Goal: Transaction & Acquisition: Purchase product/service

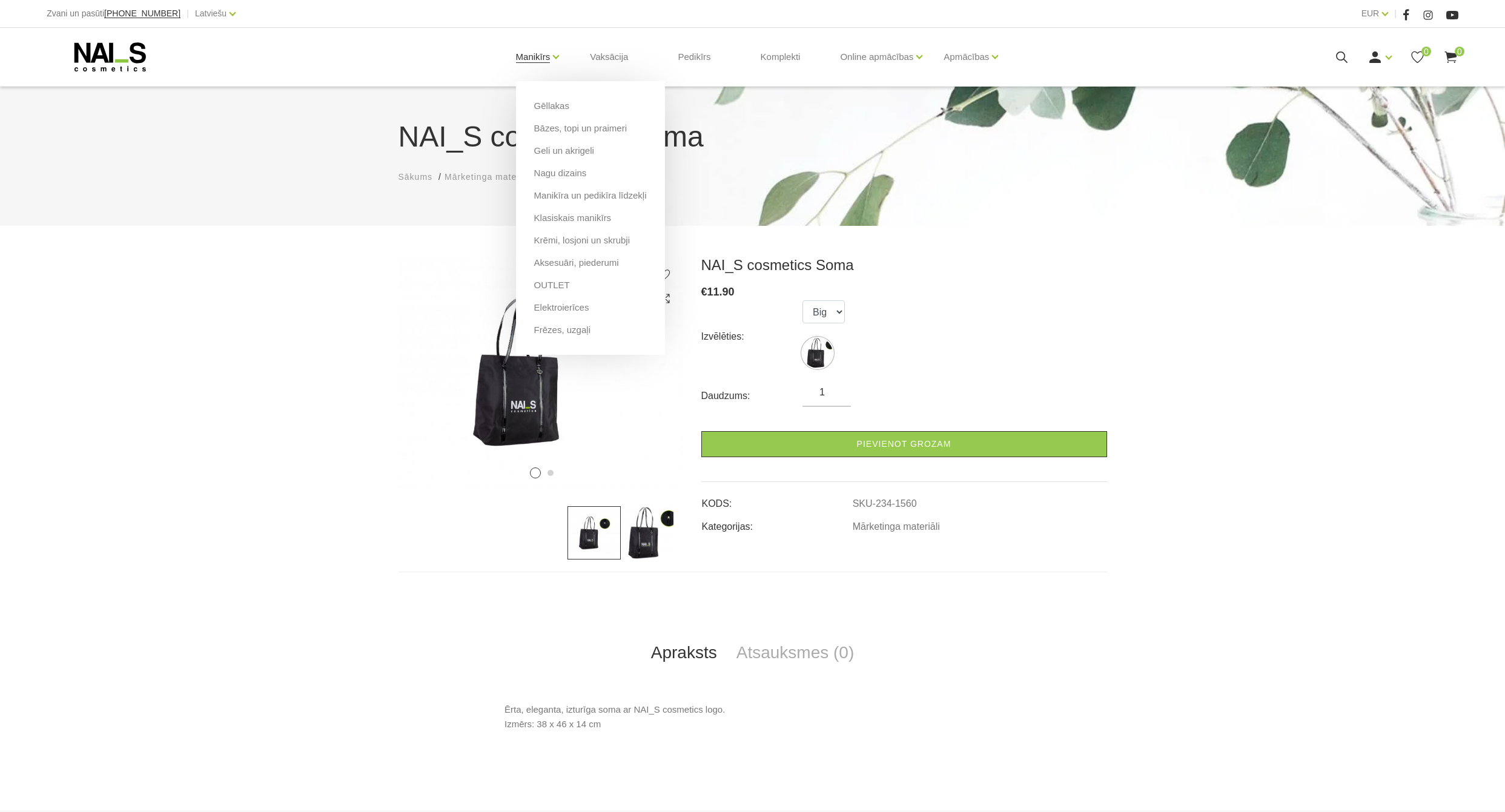
scroll to position [167, 0]
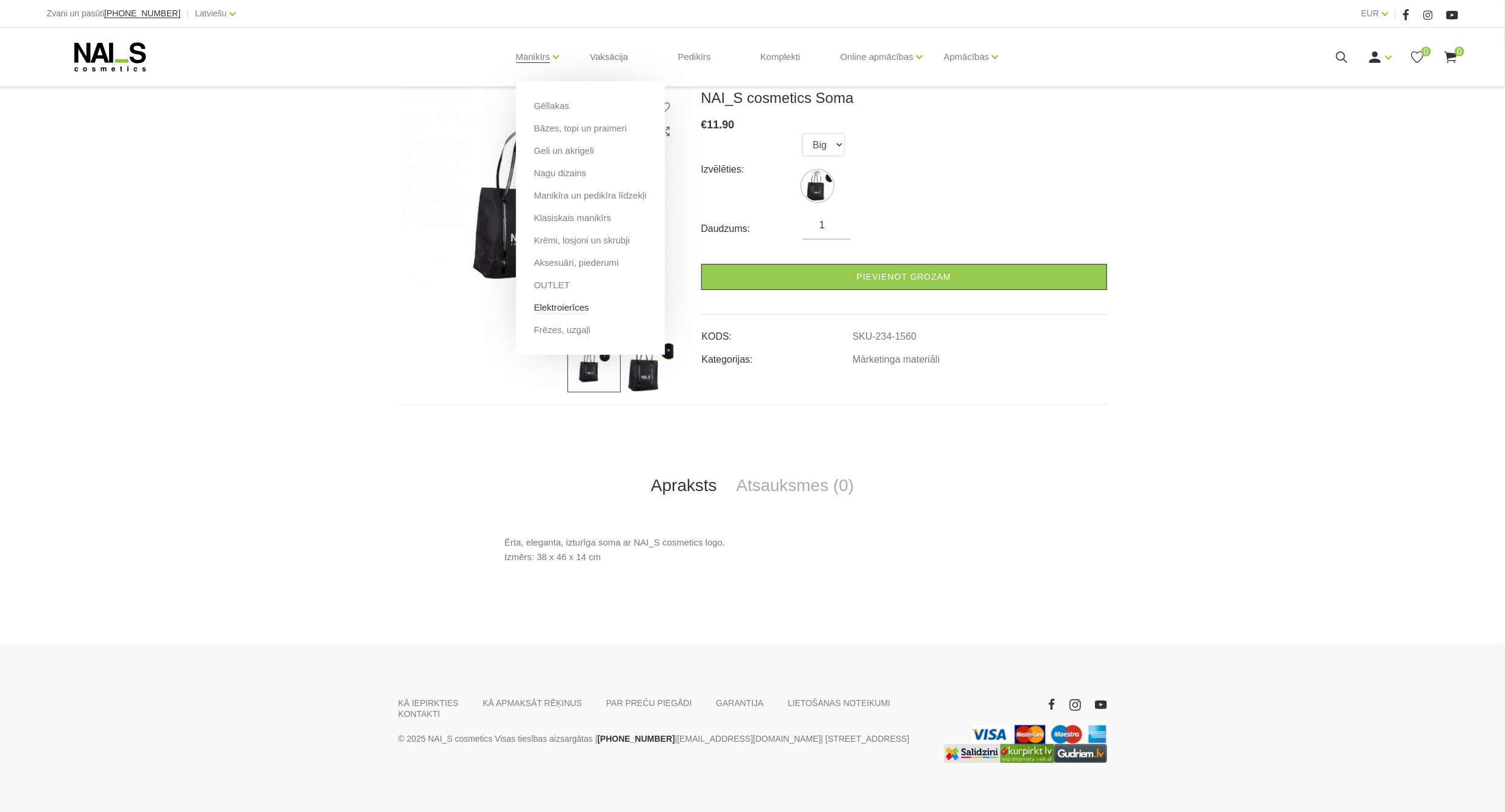
click at [550, 305] on link "Elektroierīces" at bounding box center [562, 307] width 55 height 13
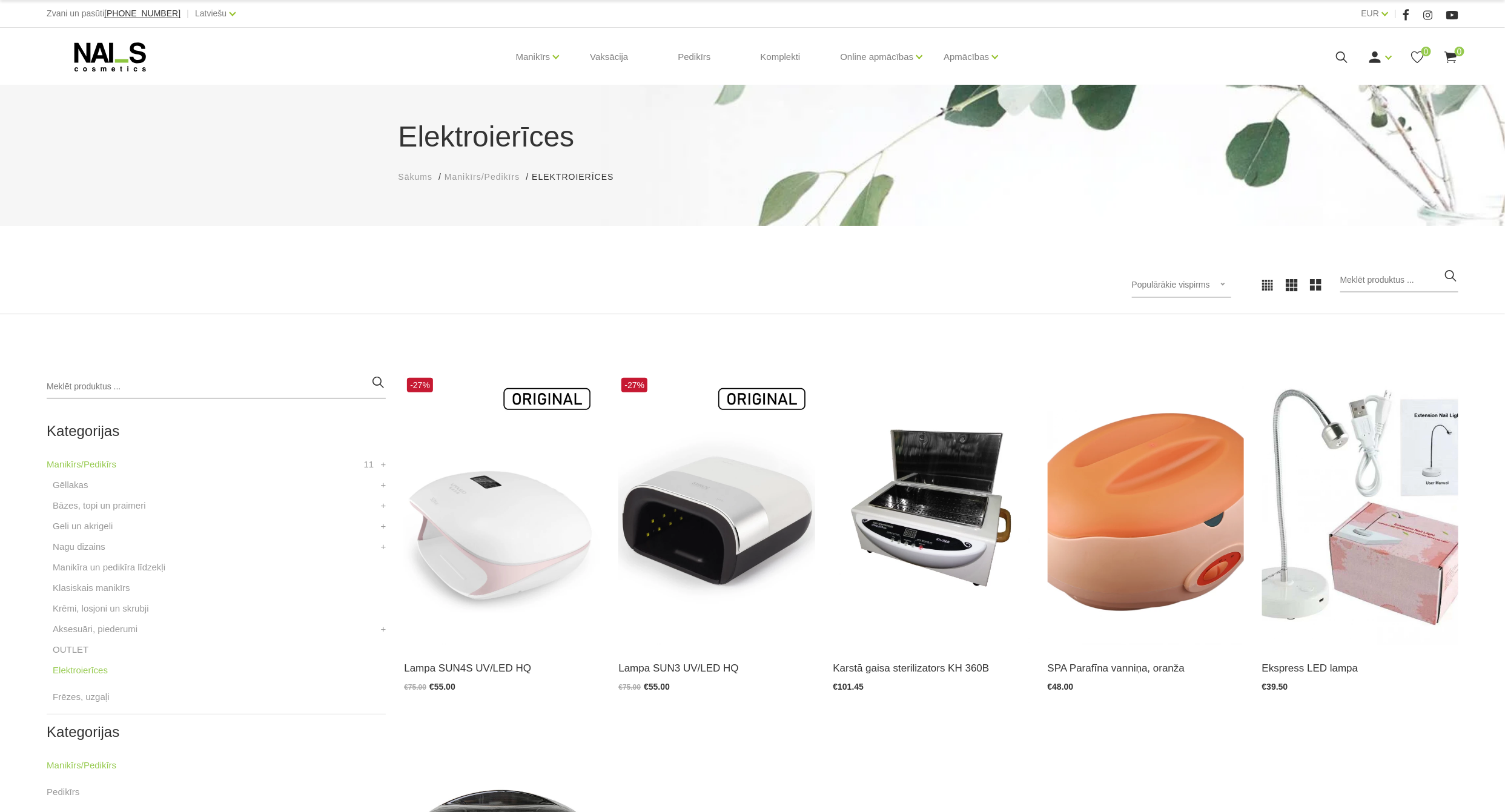
click at [1338, 55] on icon at bounding box center [1342, 57] width 15 height 15
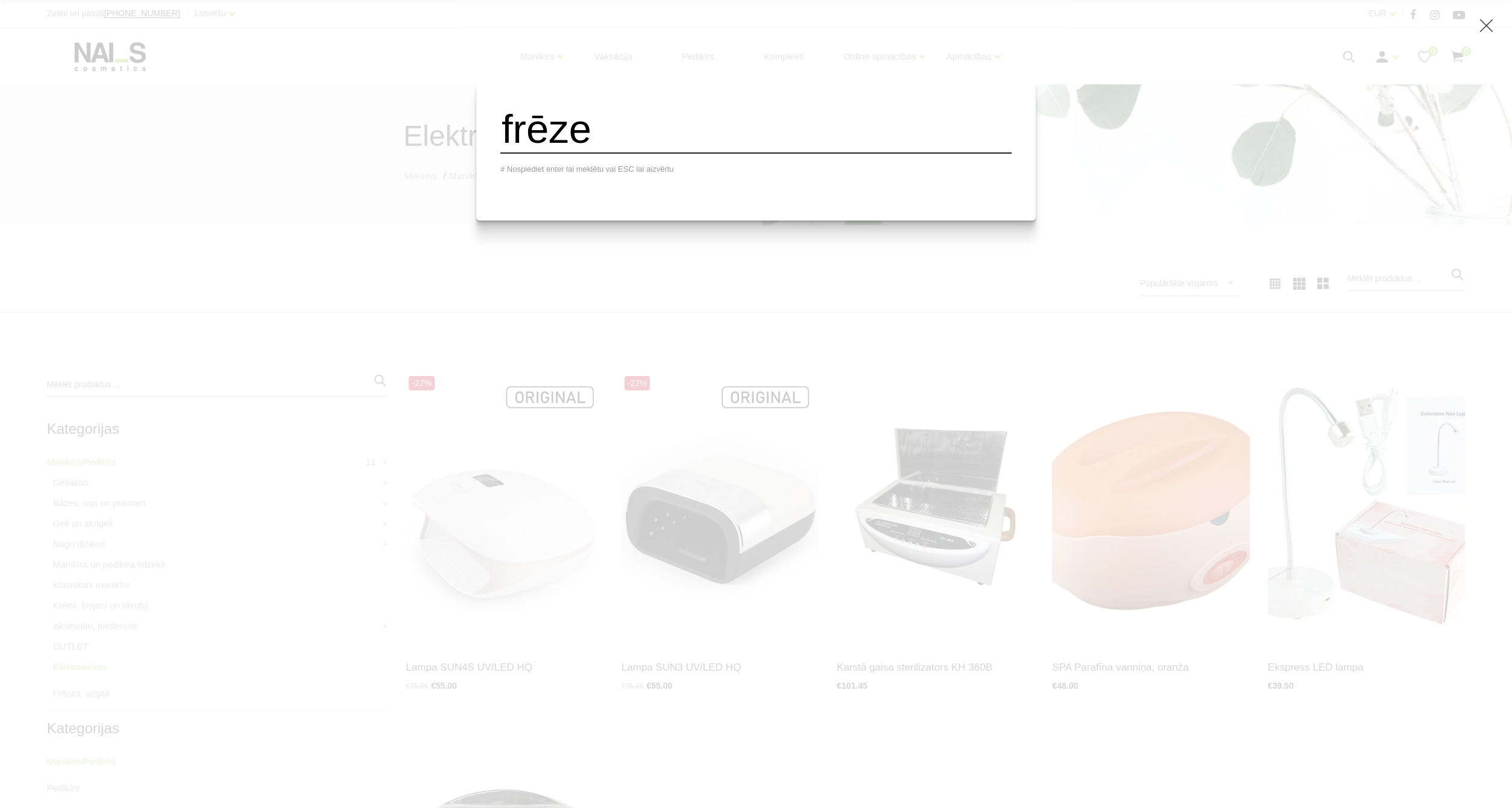
type input "frēze"
click at [679, 135] on input "frēze" at bounding box center [756, 129] width 511 height 49
click at [493, 284] on div "frēze # Nospiediet enter lai meklētu vai ESC lai aizvērtu" at bounding box center [756, 404] width 1512 height 808
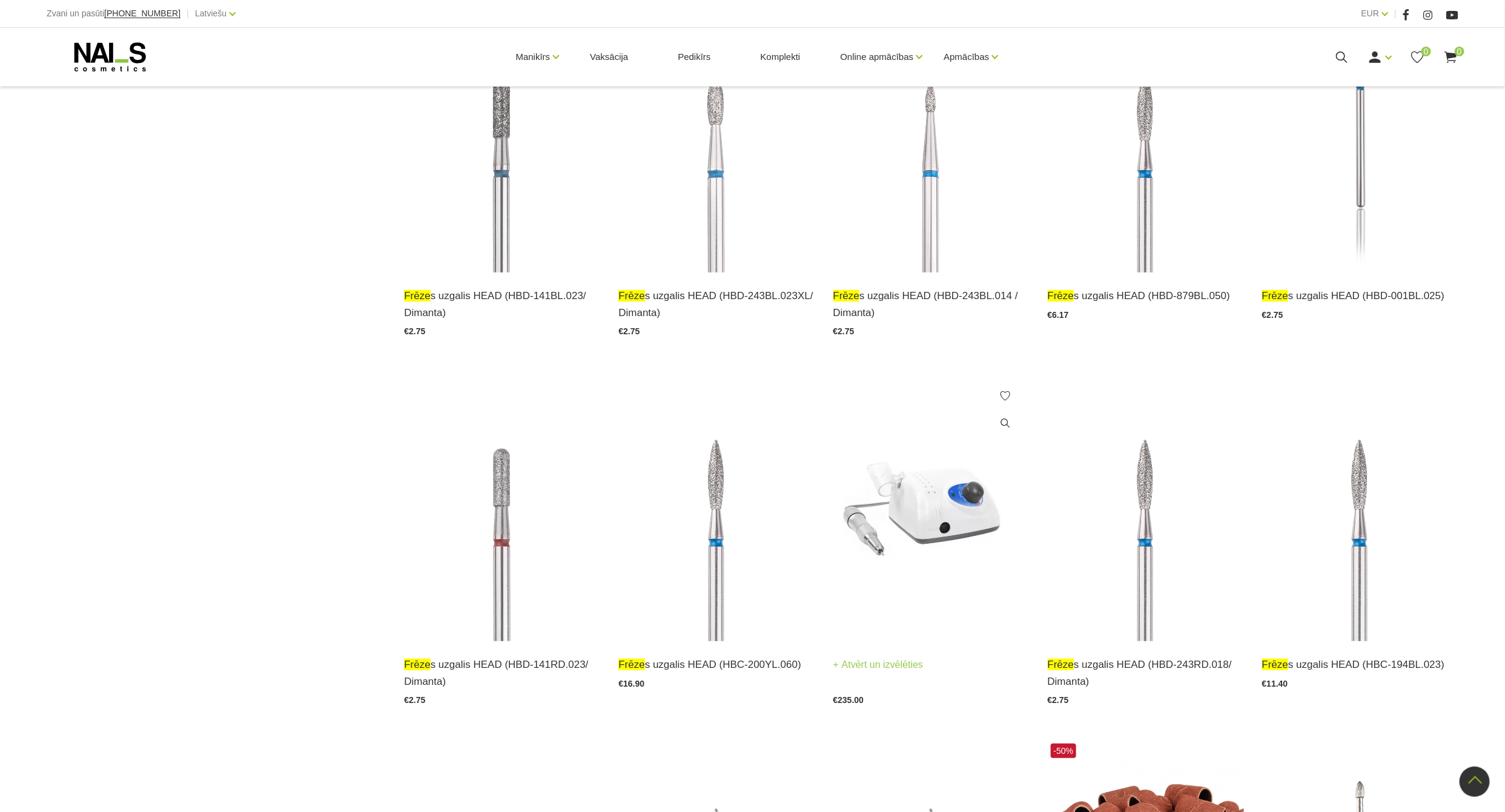
scroll to position [3361, 0]
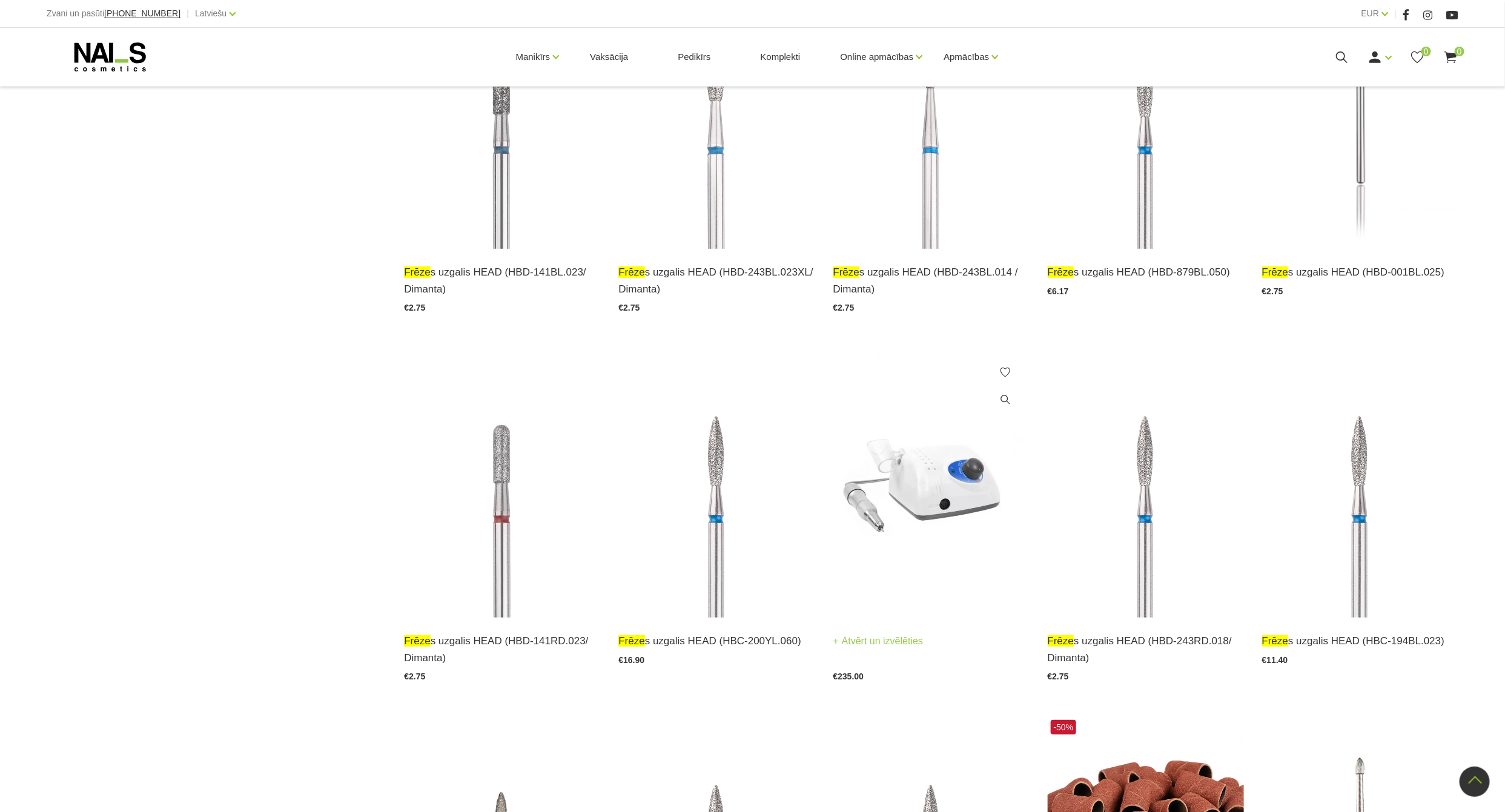
click at [899, 493] on img at bounding box center [931, 483] width 196 height 270
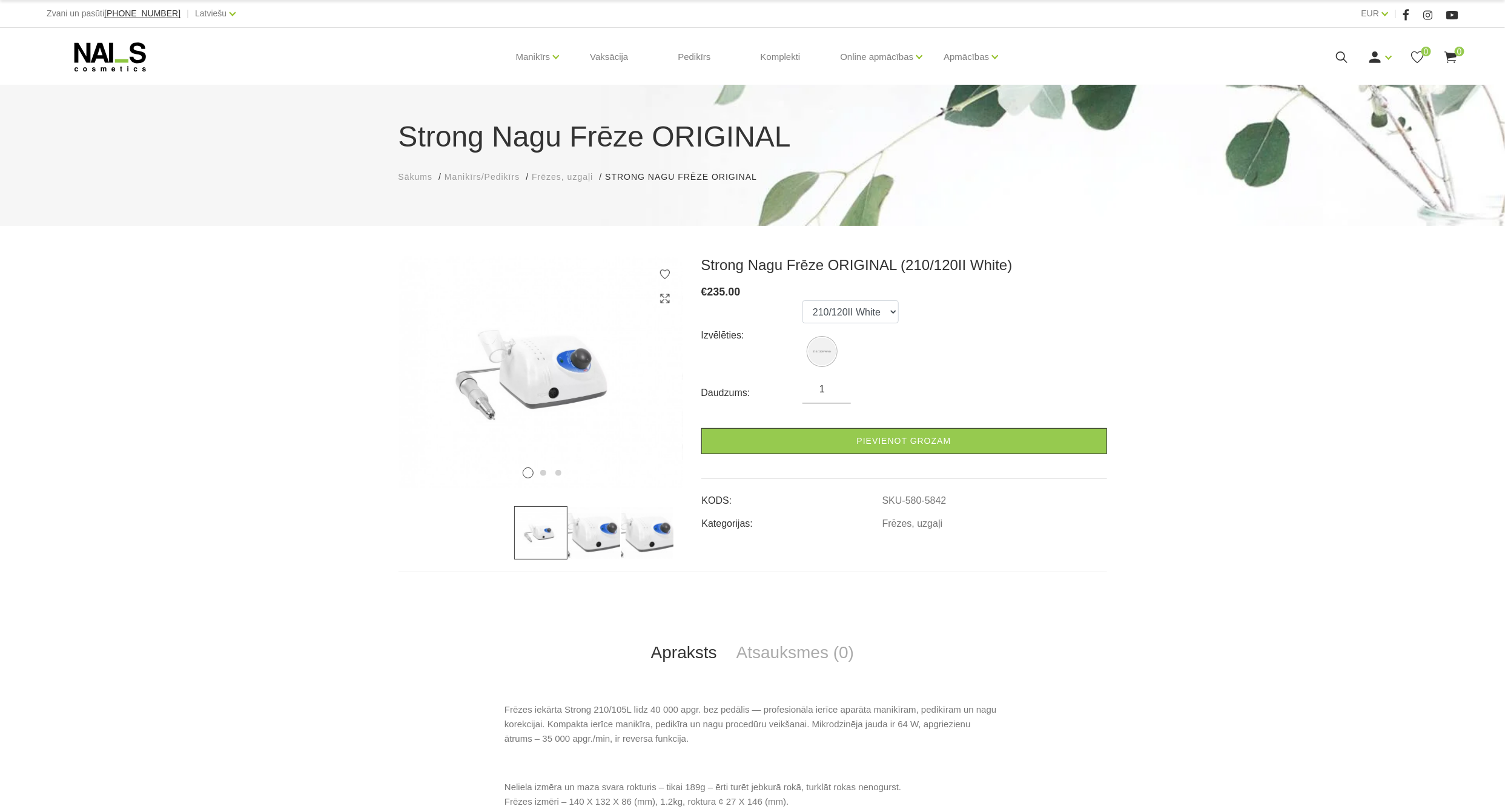
click at [564, 178] on span "Frēzes, uzgaļi" at bounding box center [562, 177] width 61 height 10
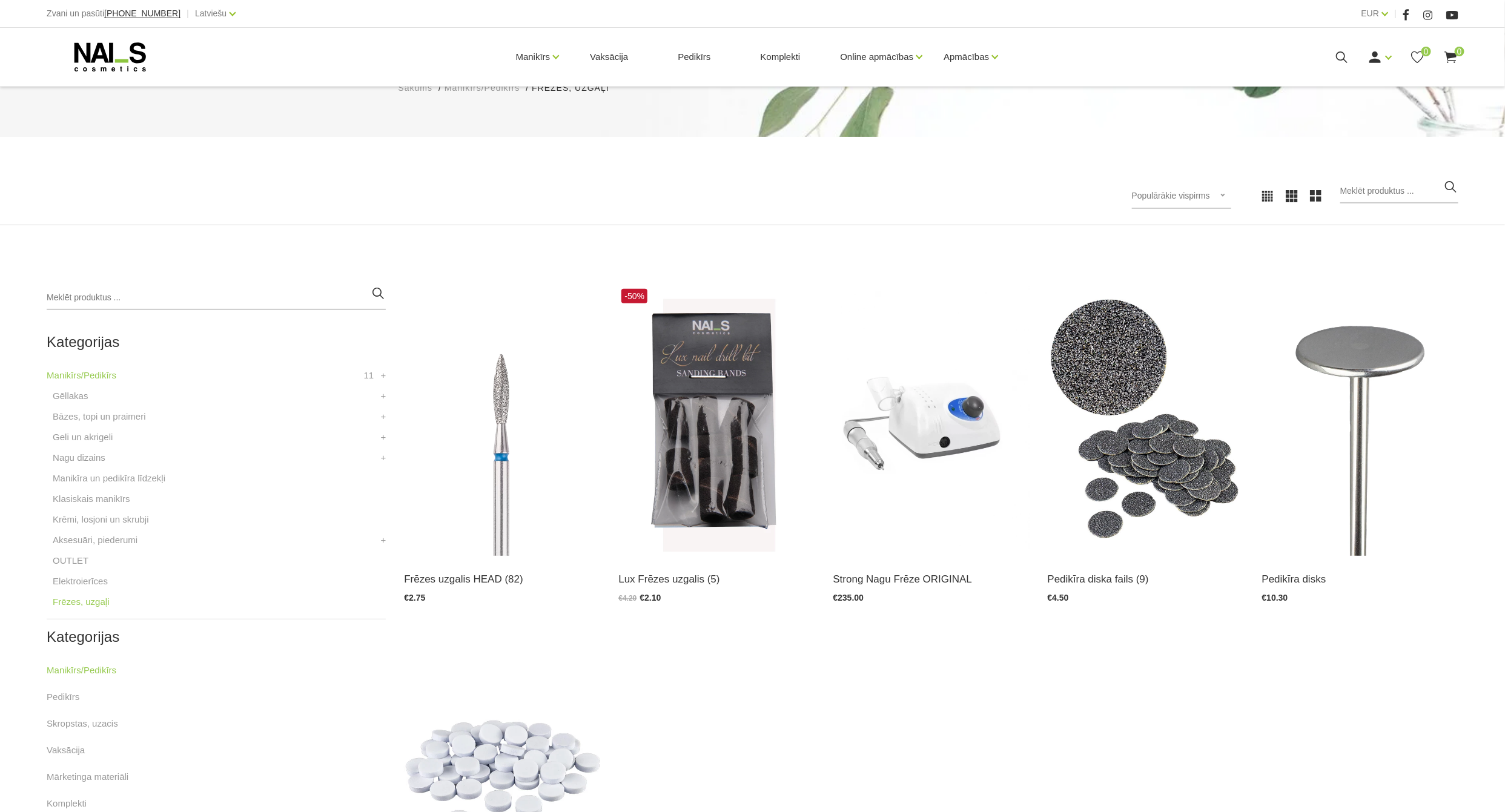
scroll to position [74, 0]
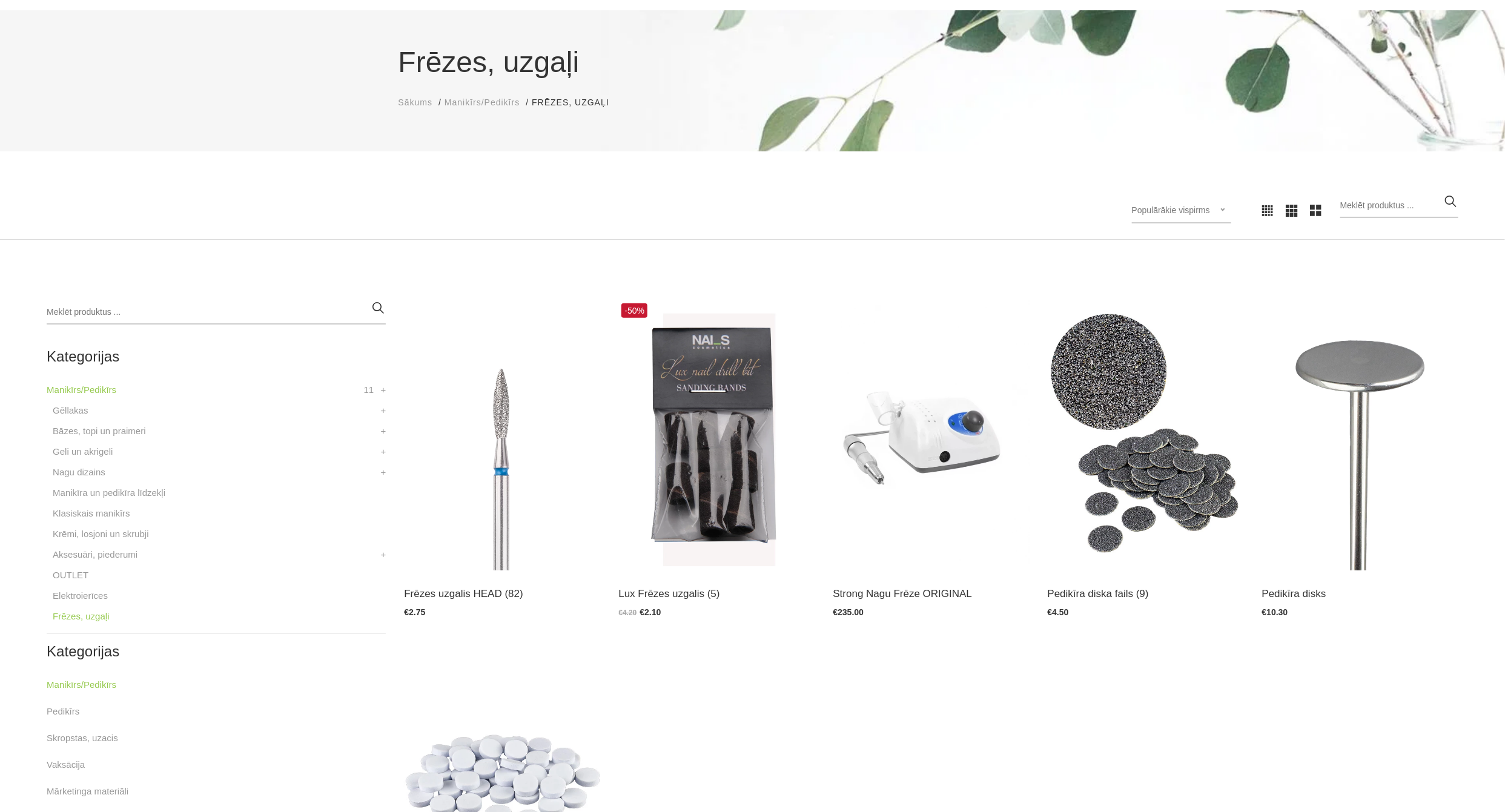
click at [1203, 714] on div "Frēzes uzgalis HEAD (82) Atvērt un izvēlēties €2.75 -50% Lux Frēzes uzgalis (5)…" at bounding box center [931, 653] width 1073 height 705
click at [909, 440] on img at bounding box center [931, 436] width 196 height 270
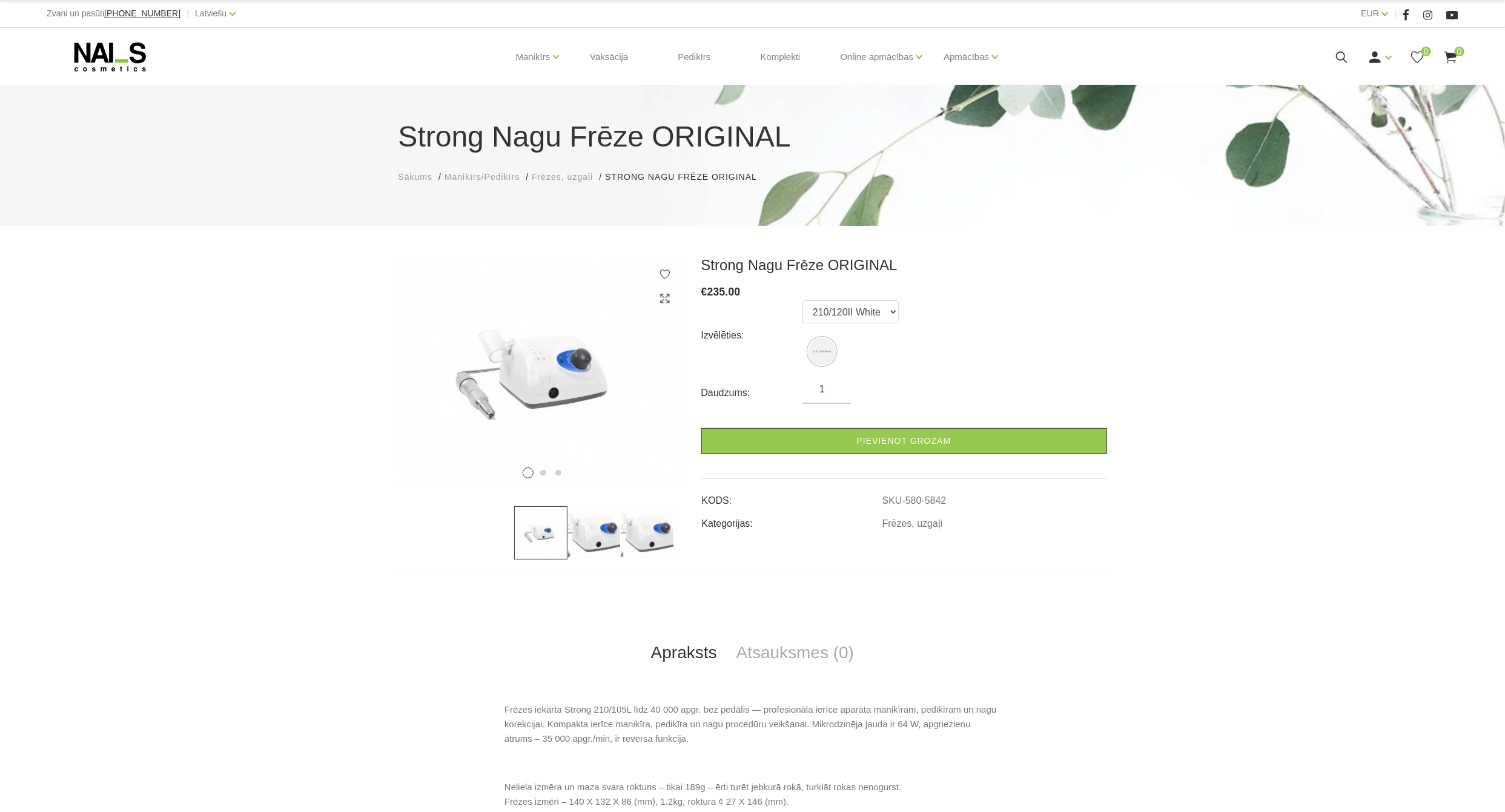
scroll to position [182, 0]
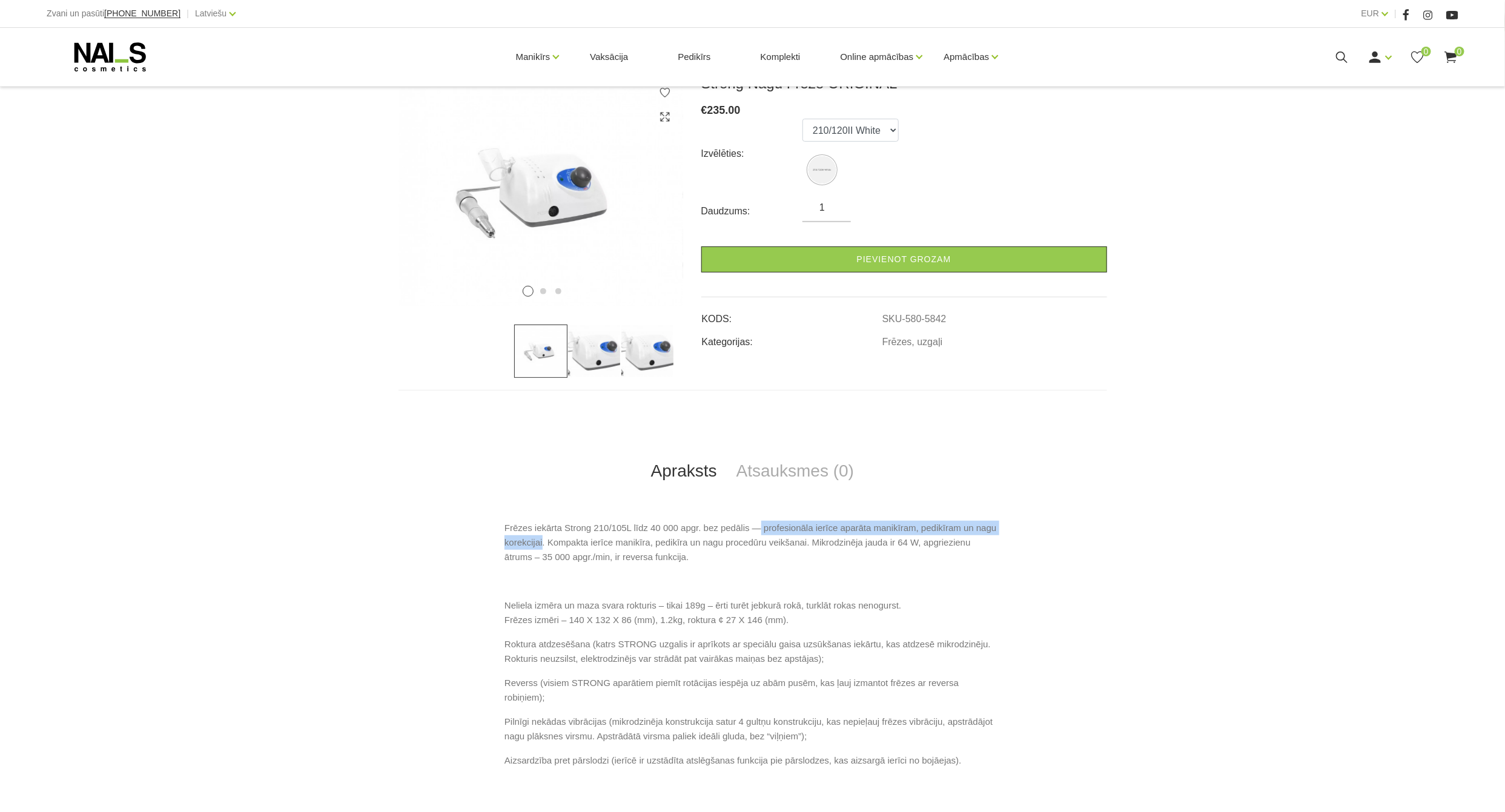
drag, startPoint x: 755, startPoint y: 525, endPoint x: 542, endPoint y: 538, distance: 213.4
click at [542, 538] on p "Frēzes iekārta Strong 210/105L līdz 40 000 apgr. bez pedālis ― profesionāla ier…" at bounding box center [752, 542] width 496 height 43
copy p "profesionāla ierīce aparāta manikīram, pedikīram un nagu korekcijai"
drag, startPoint x: 507, startPoint y: 656, endPoint x: 591, endPoint y: 658, distance: 84.0
click at [591, 658] on p "Roktura atdzesēšana (katrs STRONG uzgalis ir aprīkots ar speciālu gaisa uzsūkša…" at bounding box center [752, 651] width 496 height 29
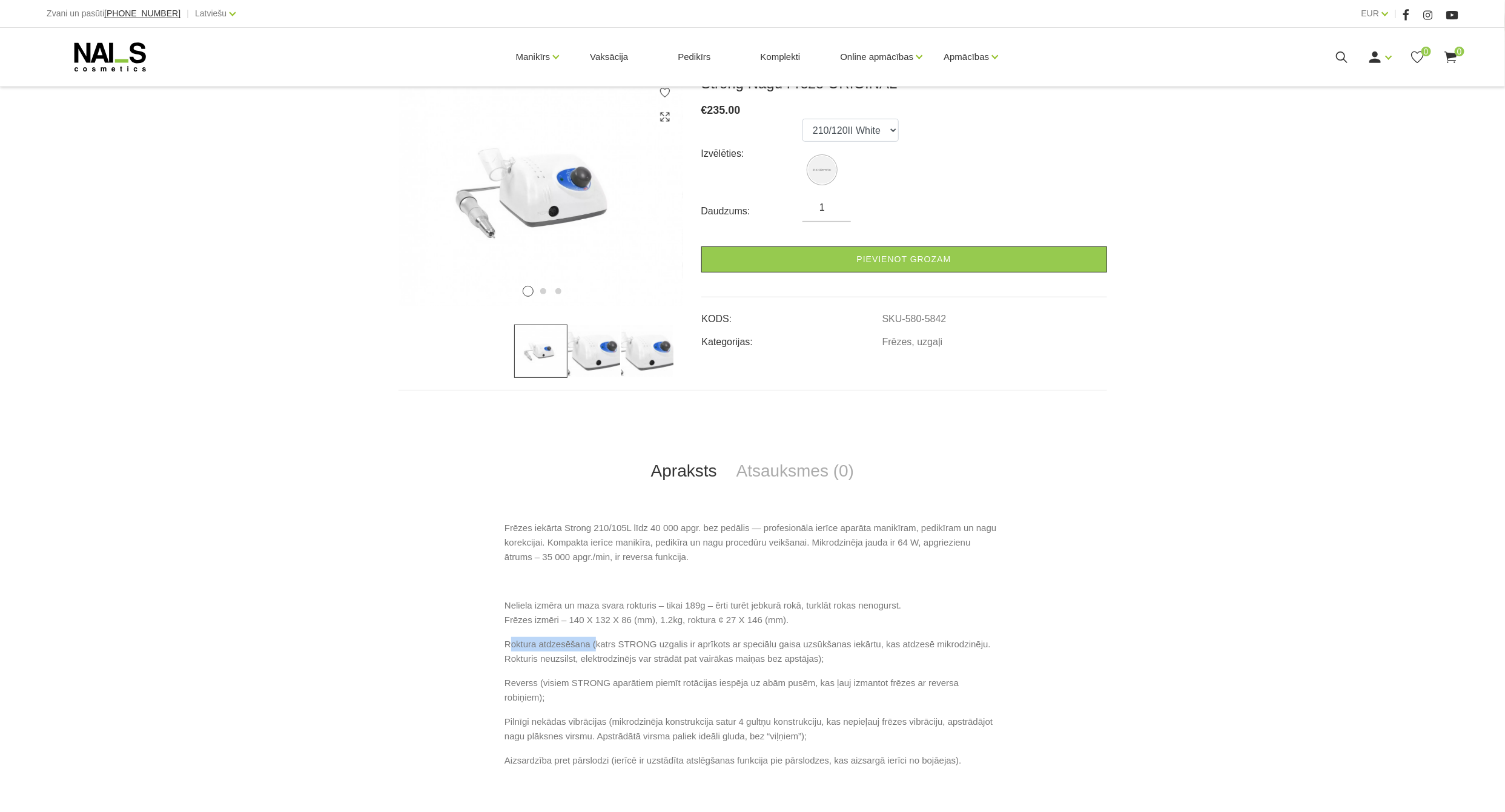
copy p "Roktura atdzesēšana"
drag, startPoint x: 607, startPoint y: 760, endPoint x: 499, endPoint y: 756, distance: 108.1
click at [499, 756] on div "Frēzes iekārta Strong 210/105L līdz 40 000 apgr. bez pedālis ― profesionāla ier…" at bounding box center [753, 653] width 709 height 265
copy p "Aizsardzība pret pārslodzi"
drag, startPoint x: 808, startPoint y: 542, endPoint x: 579, endPoint y: 556, distance: 229.4
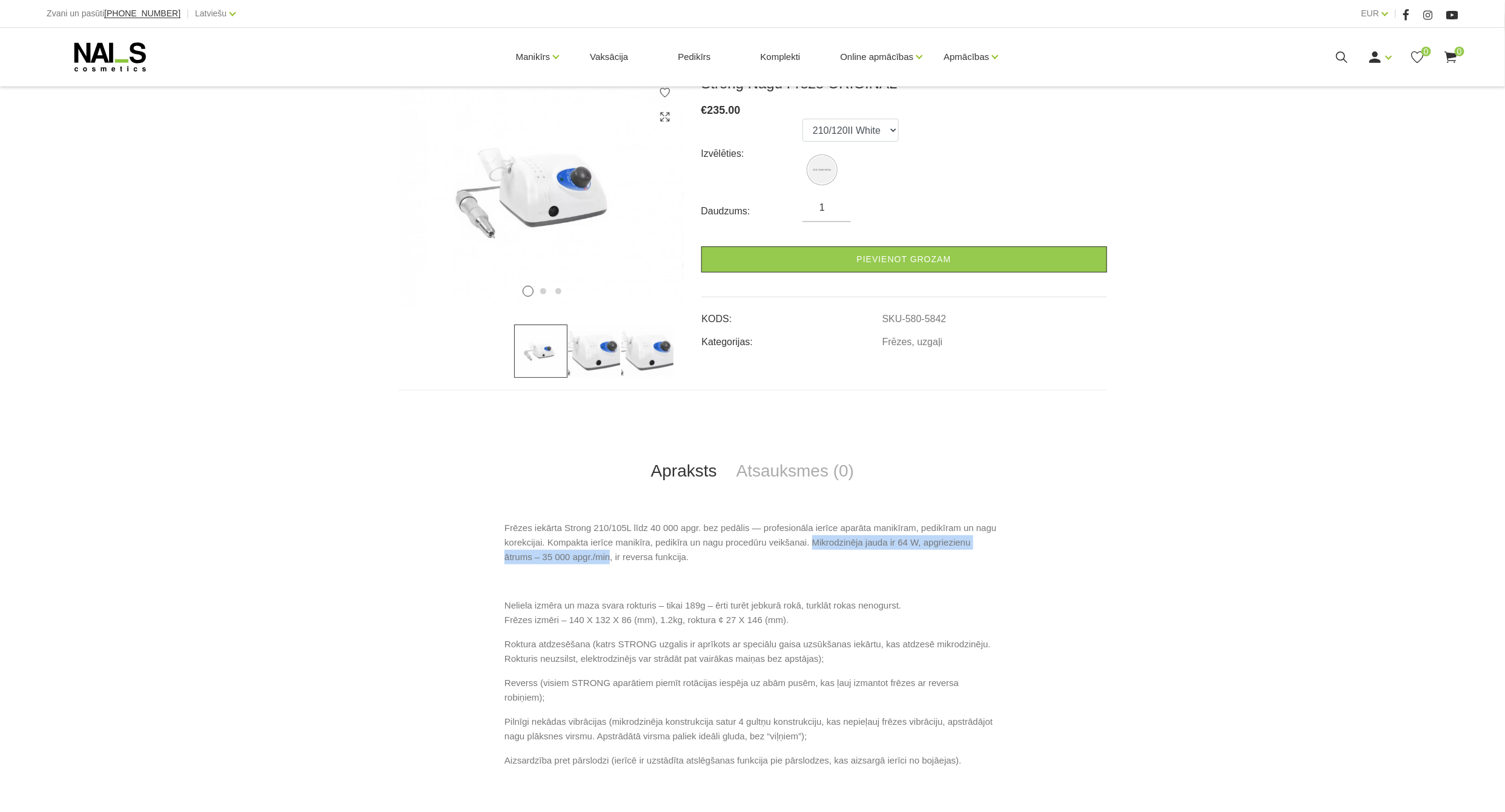
click at [579, 556] on p "Frēzes iekārta Strong 210/105L līdz 40 000 apgr. bez pedālis ― profesionāla ier…" at bounding box center [752, 542] width 496 height 43
copy p "[GEOGRAPHIC_DATA] jauda ir 64 W, apgriezienu ātrums – 35 000 apgr./min"
drag, startPoint x: 538, startPoint y: 636, endPoint x: 811, endPoint y: 631, distance: 273.0
click at [811, 627] on p "Neliela izmēra un maza svara rokturis – tikai 189g – ērti turēt jebkurā rokā, t…" at bounding box center [752, 612] width 496 height 29
click at [509, 627] on p "Neliela izmēra un maza svara rokturis – tikai 189g – ērti turēt jebkurā rokā, t…" at bounding box center [752, 612] width 496 height 29
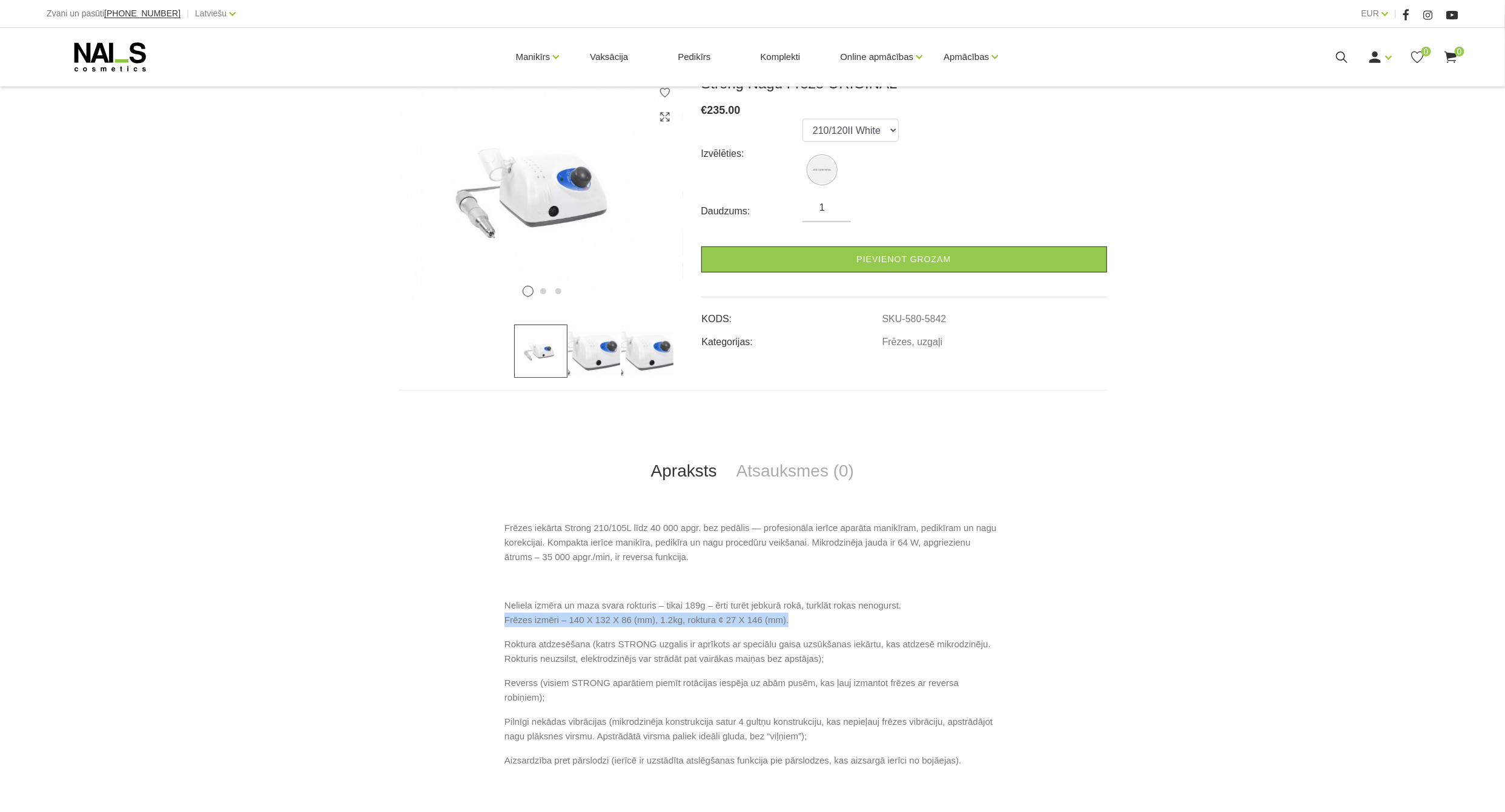
drag, startPoint x: 505, startPoint y: 636, endPoint x: 784, endPoint y: 627, distance: 279.1
click at [784, 627] on p "Neliela izmēra un maza svara rokturis – tikai 189g – ērti turēt jebkurā rokā, t…" at bounding box center [752, 612] width 496 height 29
copy p "Frēzes izmēri – 140 X 132 X 86 (mm), 1.2kg, roktura ¢ 27 X 146 (mm)."
